Goal: Check status

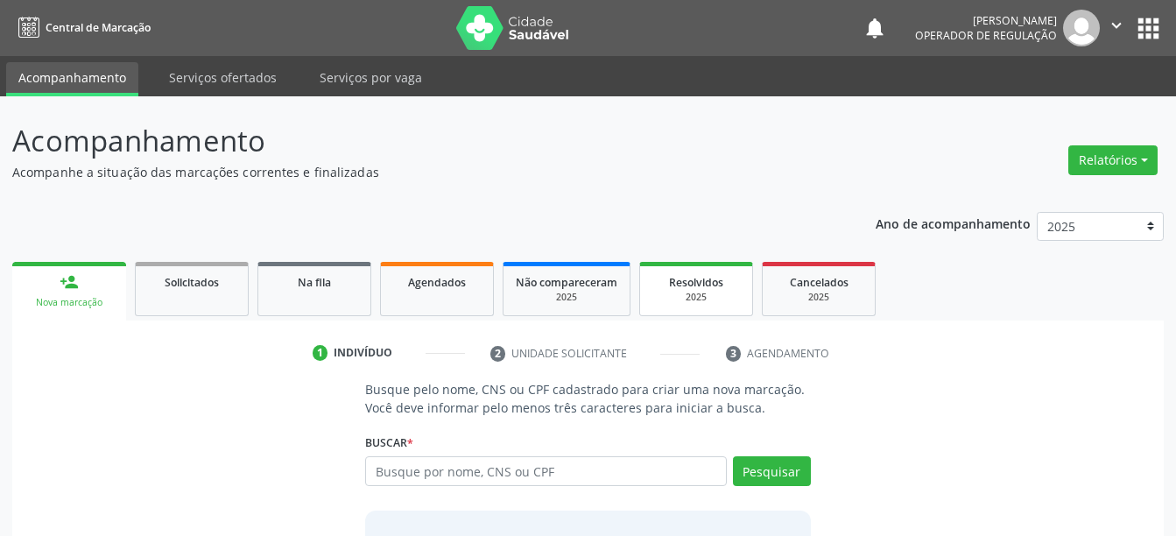
click at [710, 283] on span "Resolvidos" at bounding box center [696, 282] width 54 height 15
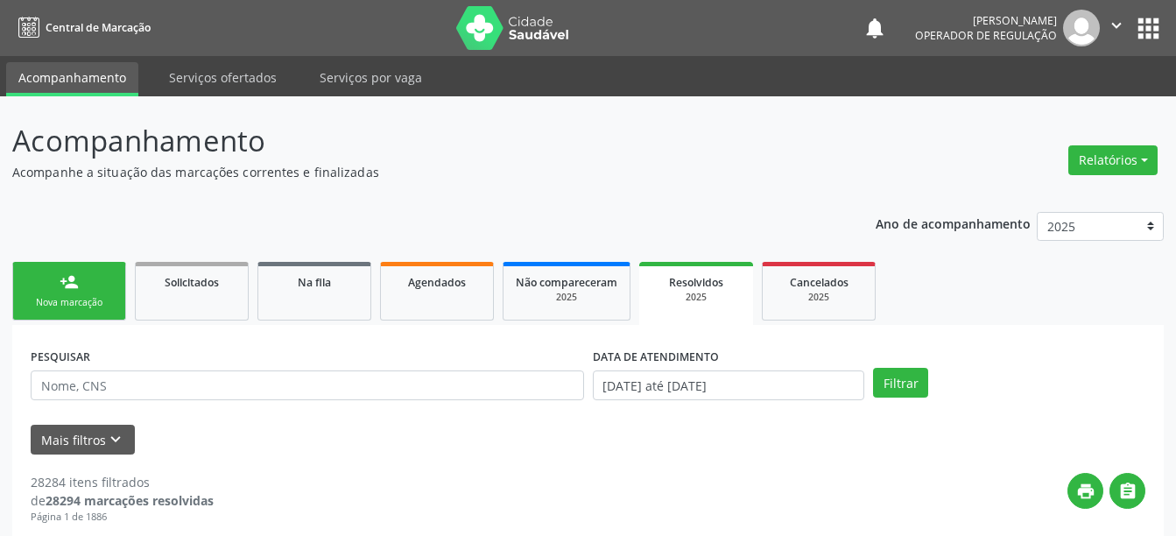
click at [935, 513] on div "print " at bounding box center [679, 499] width 931 height 52
click at [696, 285] on span "Resolvidos" at bounding box center [696, 282] width 54 height 15
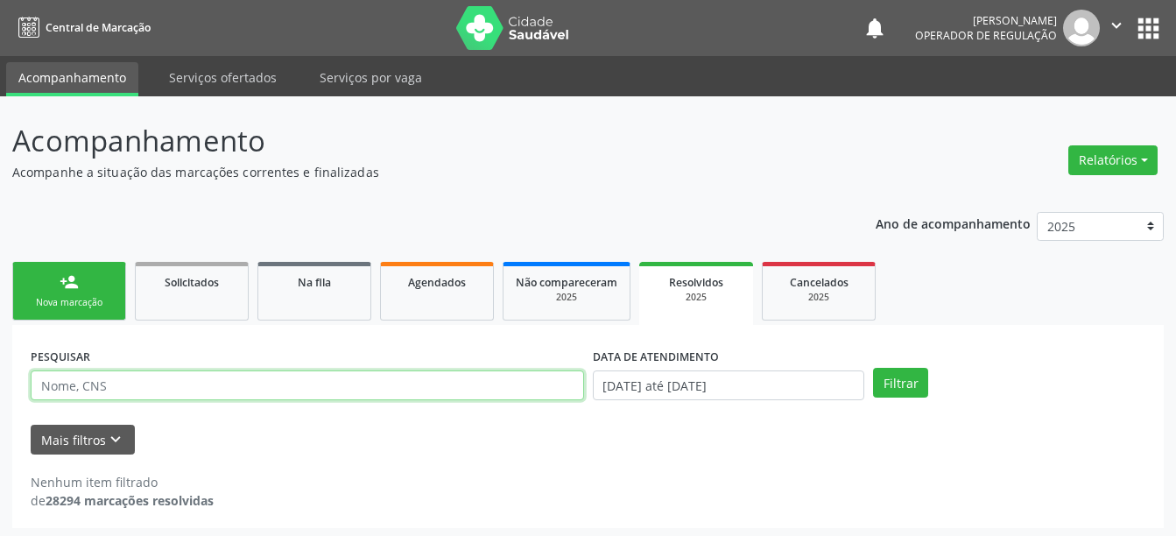
click at [184, 393] on input "text" at bounding box center [307, 385] width 553 height 30
type input "[PERSON_NAME]"
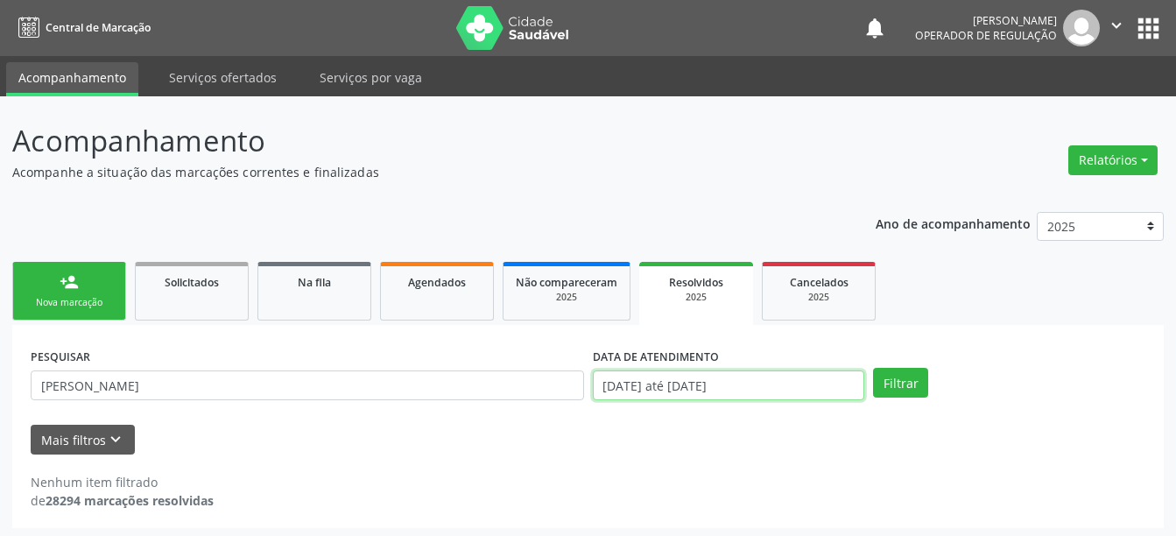
click at [708, 376] on input "[DATE] até [DATE]" at bounding box center [729, 385] width 272 height 30
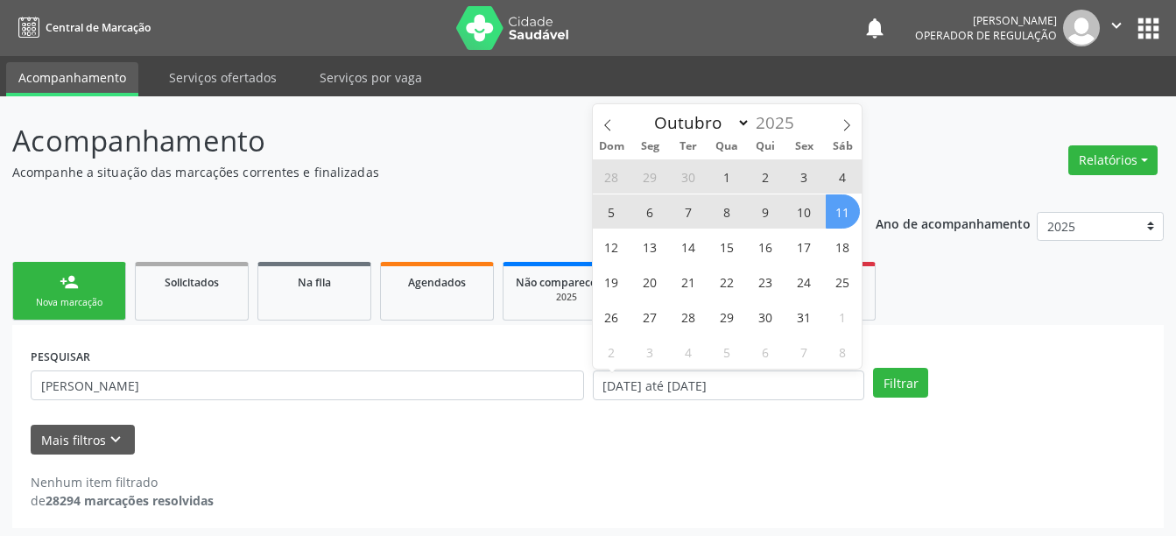
click at [844, 215] on span "11" at bounding box center [843, 211] width 34 height 34
type input "[DATE]"
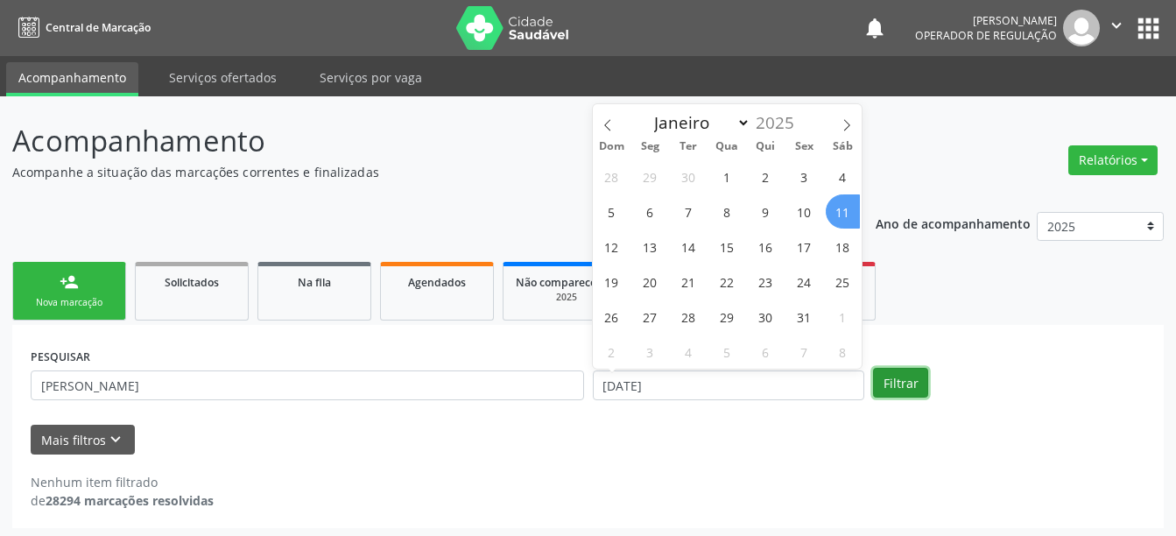
click at [900, 378] on button "Filtrar" at bounding box center [900, 383] width 55 height 30
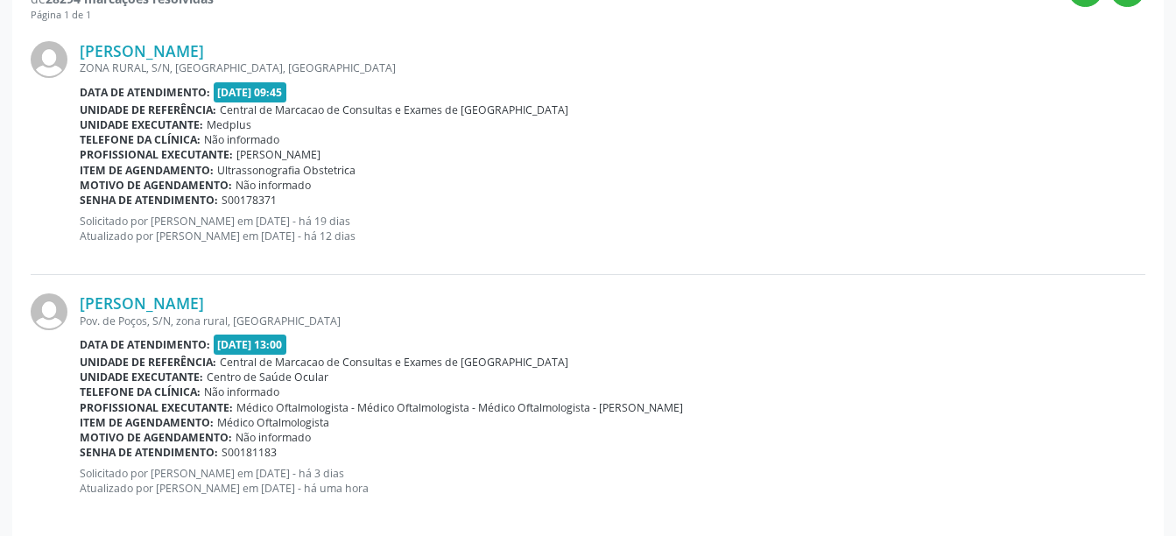
scroll to position [524, 0]
